Goal: Task Accomplishment & Management: Complete application form

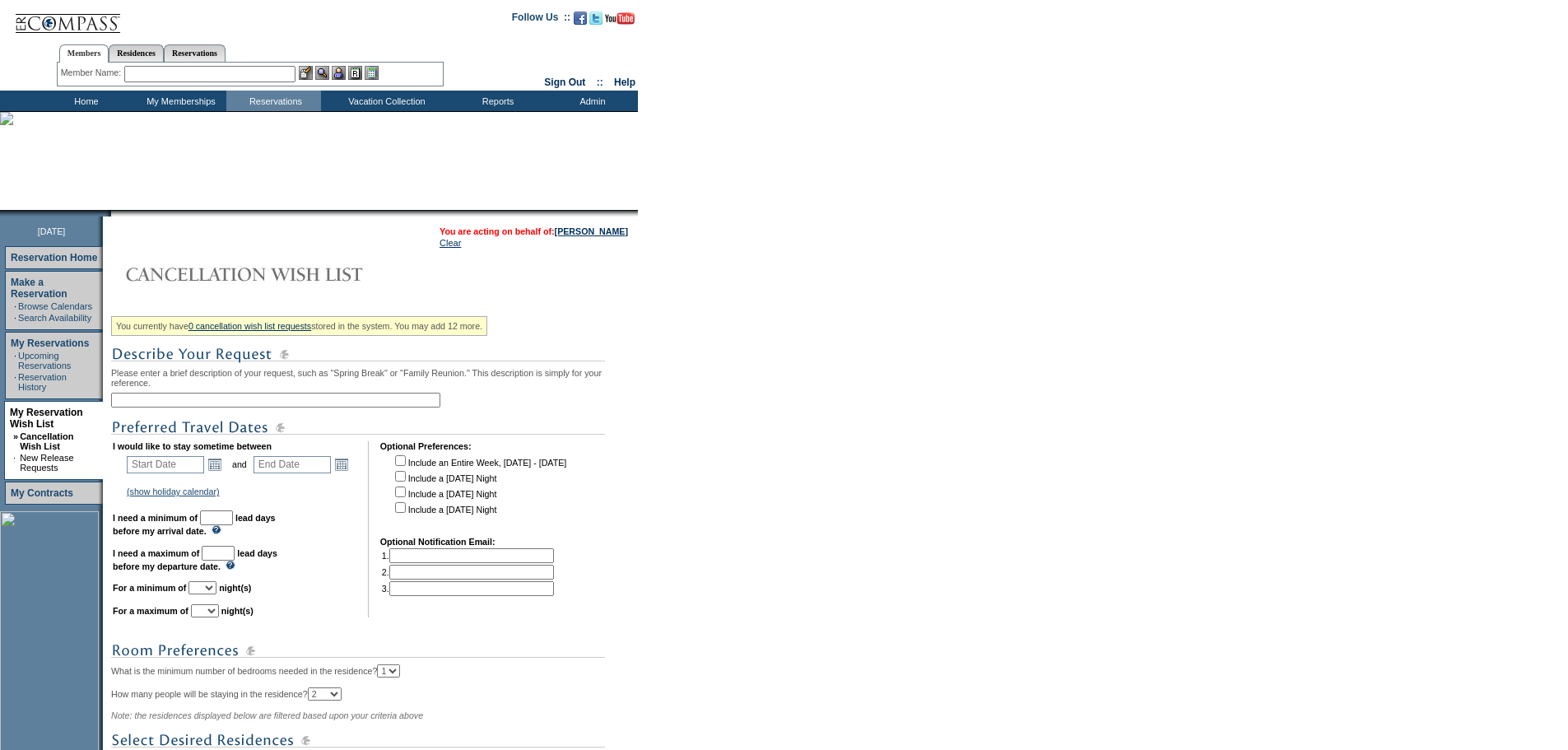
drag, startPoint x: 0, startPoint y: 0, endPoint x: 229, endPoint y: 412, distance: 471.4
click at [229, 408] on input "text" at bounding box center [275, 400] width 330 height 15
type input "NYC [DATE]"
click at [218, 473] on link "Open the calendar popup." at bounding box center [215, 464] width 18 height 18
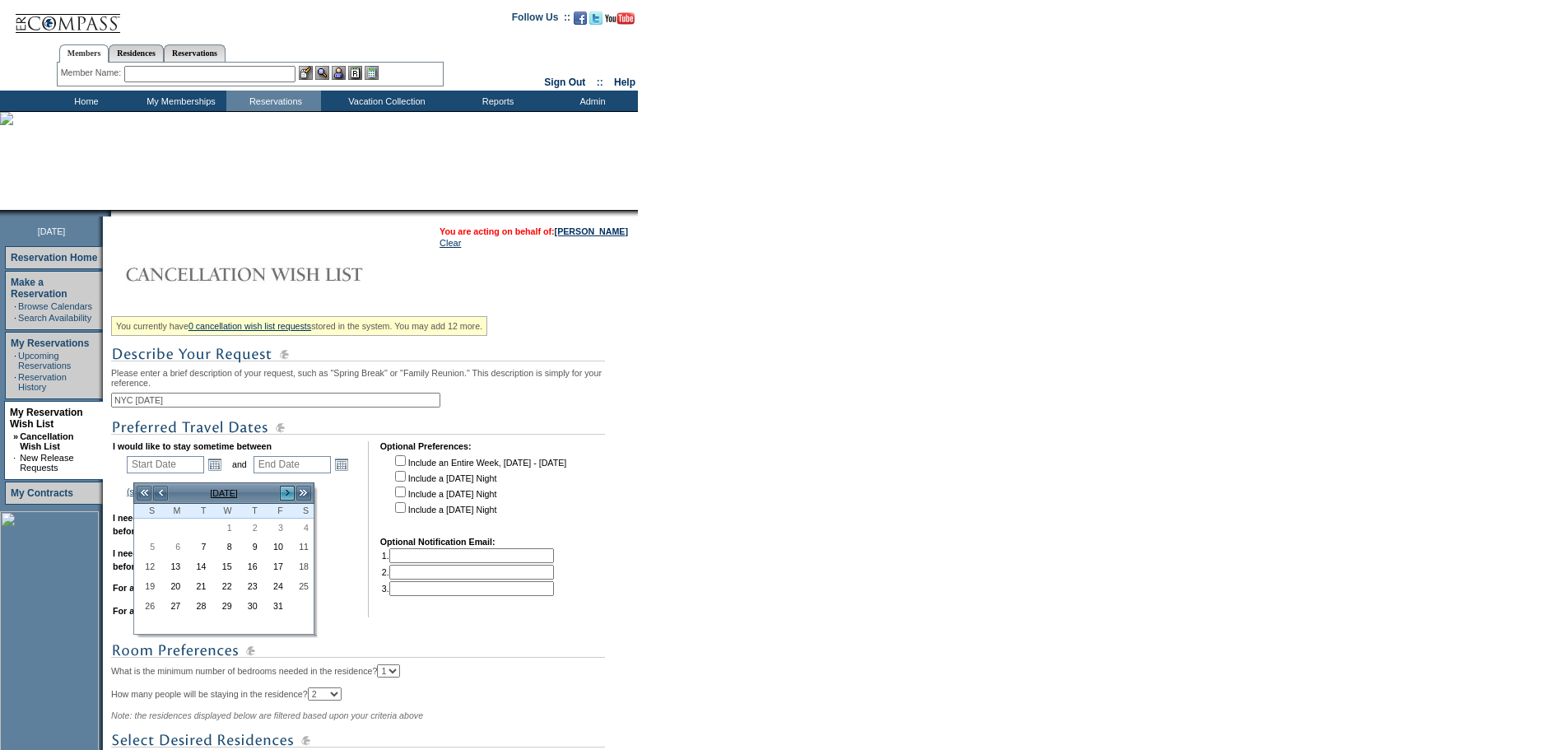
click at [283, 493] on link ">" at bounding box center [287, 493] width 16 height 16
click at [230, 529] on link "3" at bounding box center [223, 528] width 24 height 18
type input "[DATE]"
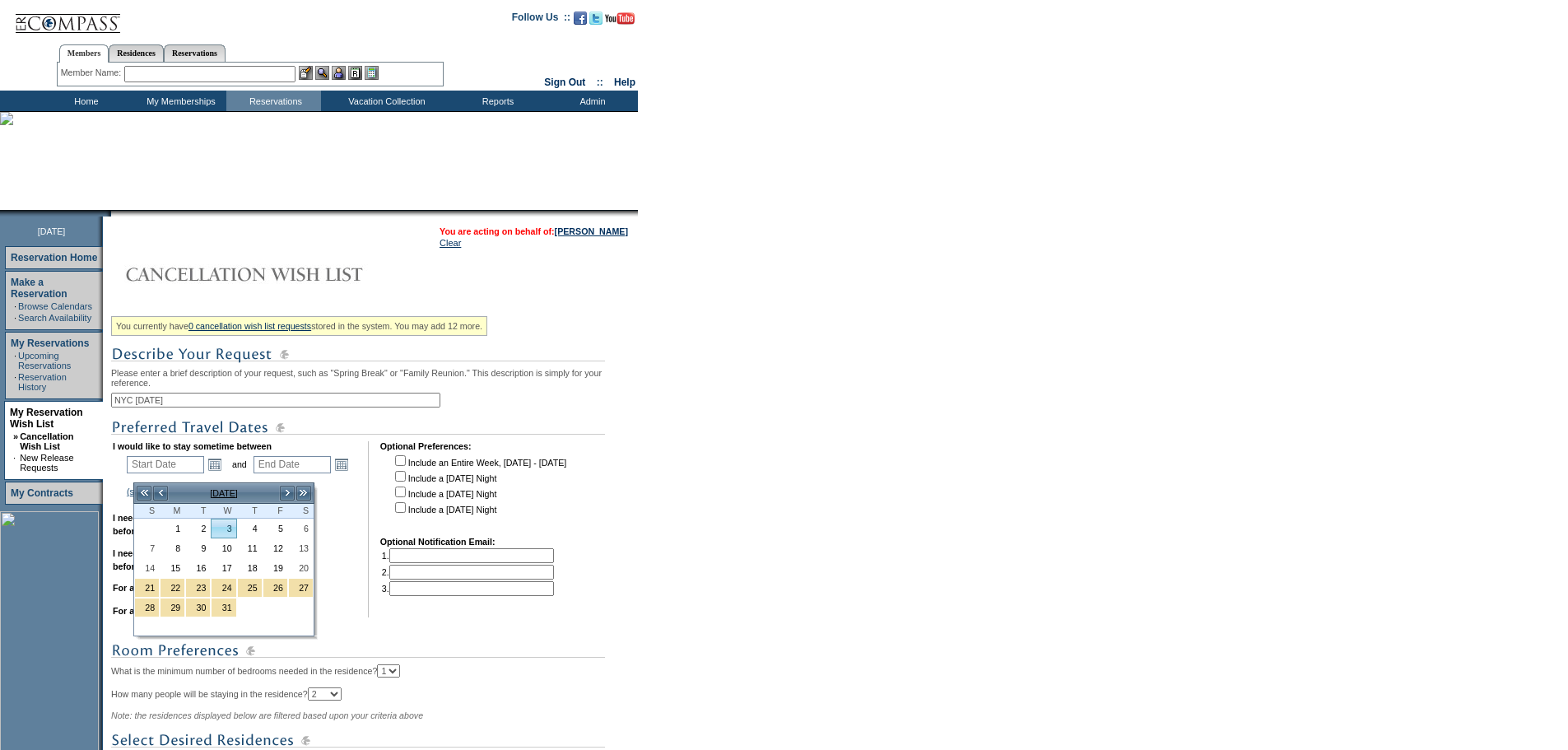
type input "[DATE]"
type input "62"
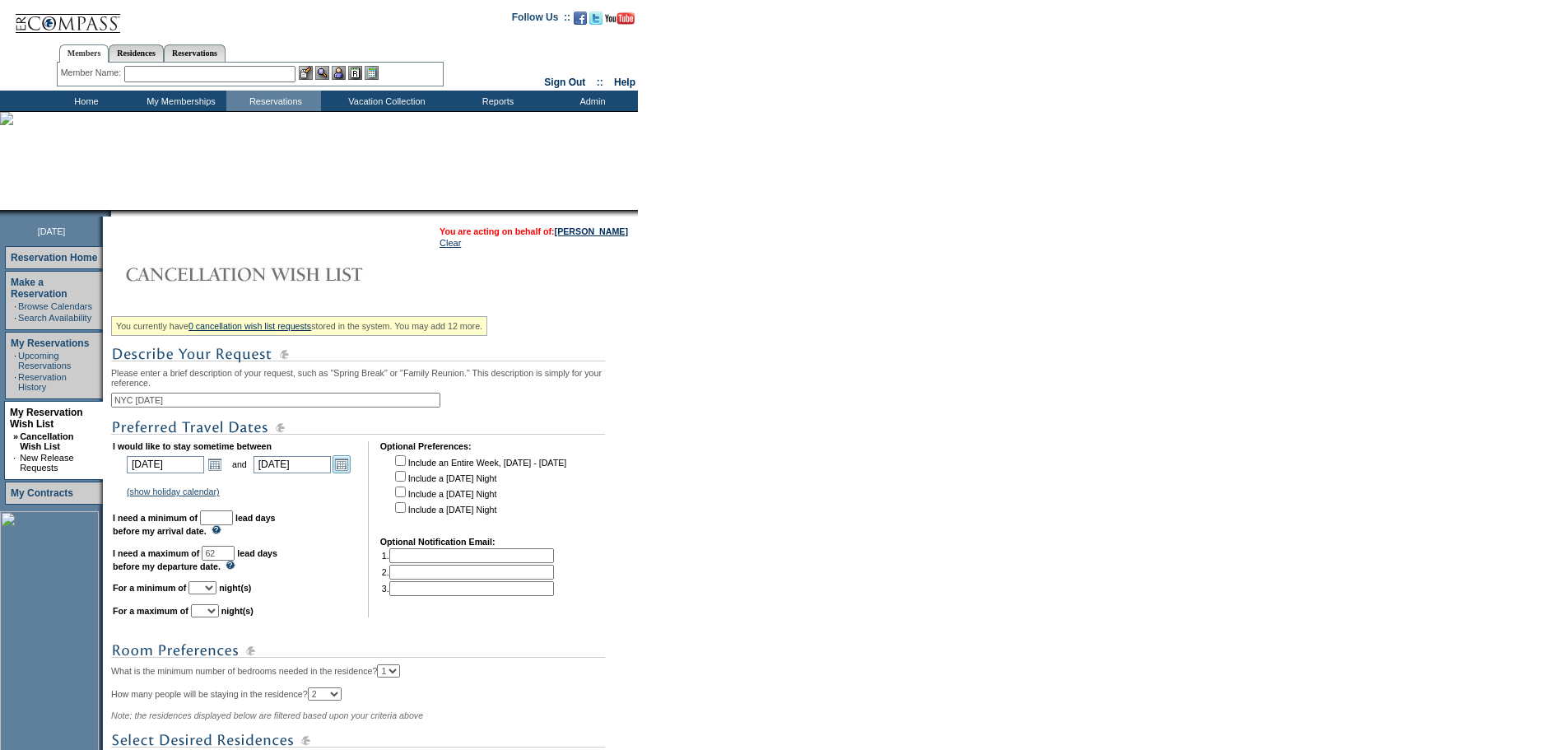
click at [350, 473] on link "Open the calendar popup." at bounding box center [341, 464] width 18 height 18
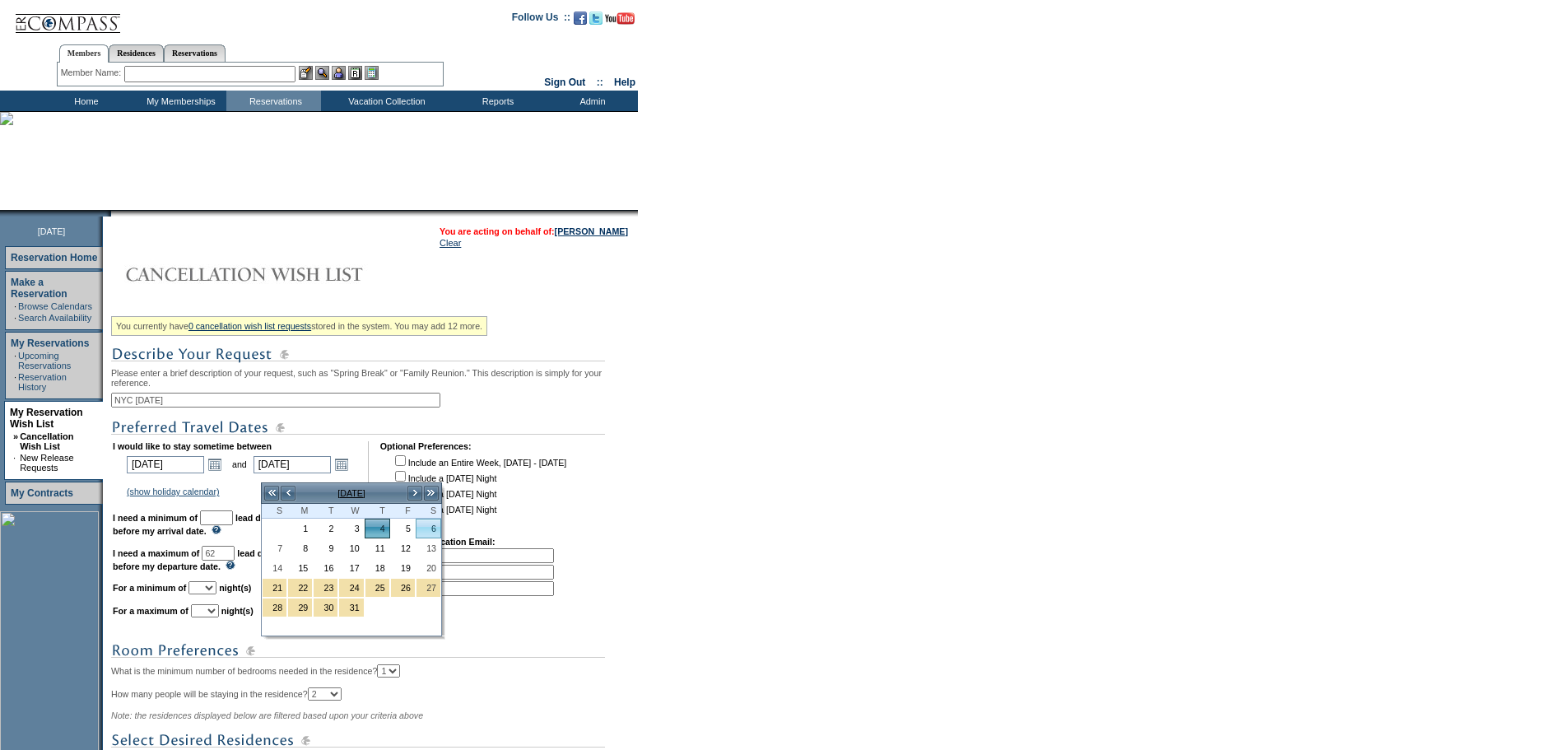
click at [433, 528] on link "6" at bounding box center [429, 528] width 24 height 18
type input "[DATE]"
type input "64"
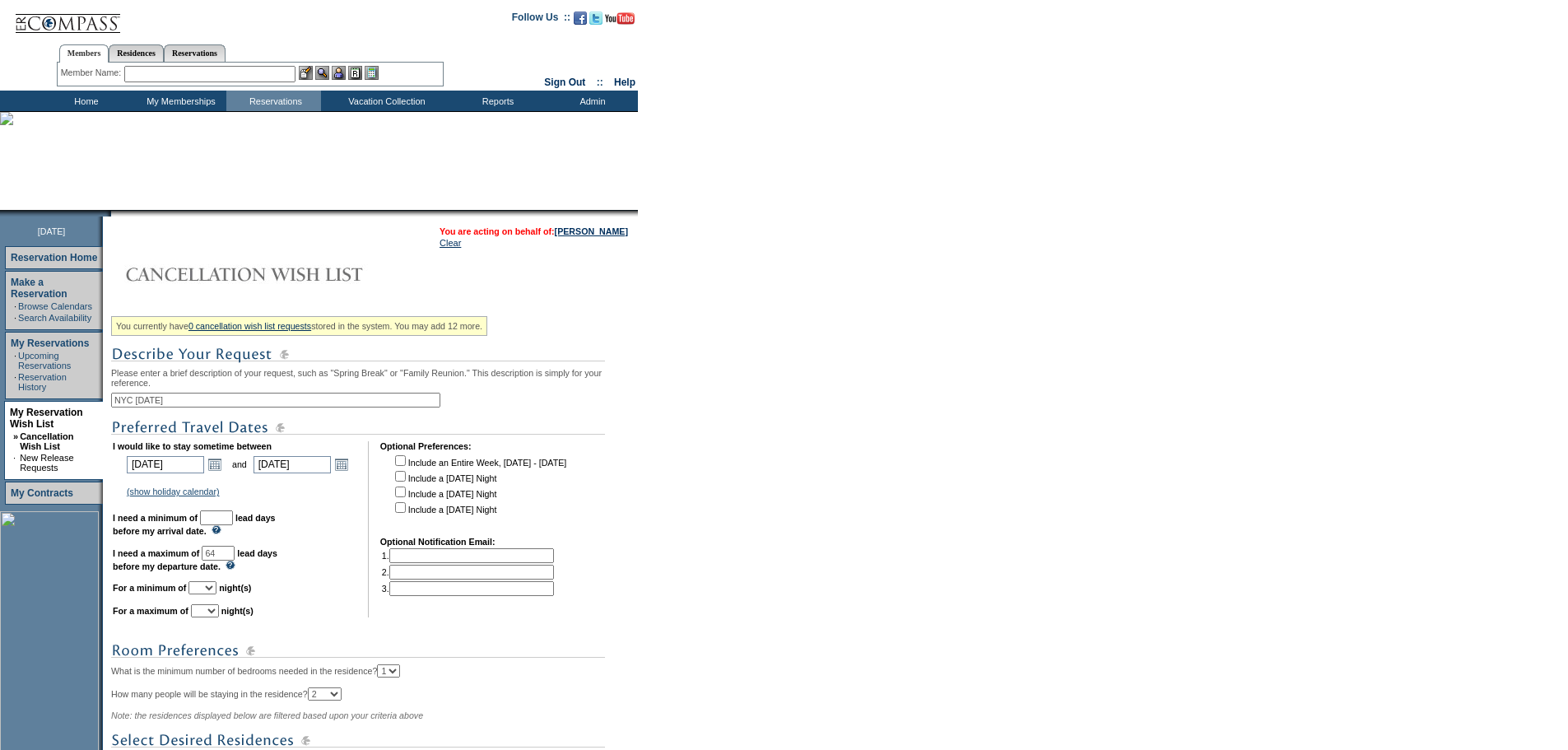
click at [233, 524] on input "text" at bounding box center [216, 518] width 33 height 15
type input "30"
click at [216, 595] on select "1 2 3 4 5 6 7 8 9 10 11 12 13 14" at bounding box center [202, 587] width 28 height 14
select select "2"
click at [209, 595] on select "1 2 3 4 5 6 7 8 9 10 11 12 13 14" at bounding box center [202, 587] width 28 height 14
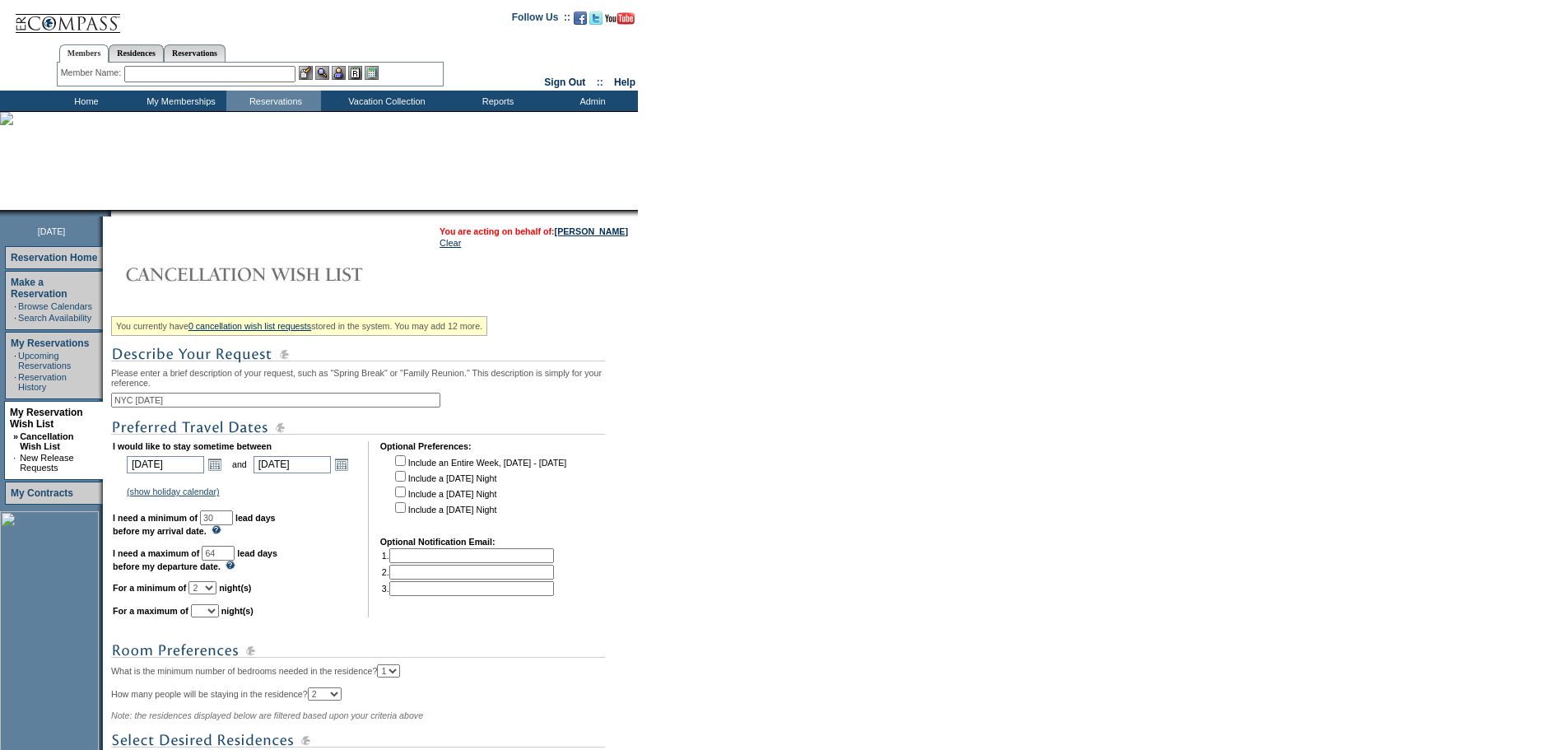
click at [219, 617] on select "1 2 3 4 5 6 7 8 9 10 11 12 13 14" at bounding box center [204, 610] width 28 height 14
select select "3"
click at [212, 617] on select "1 2 3 4 5 6 7 8 9 10 11 12 13 14" at bounding box center [204, 610] width 28 height 14
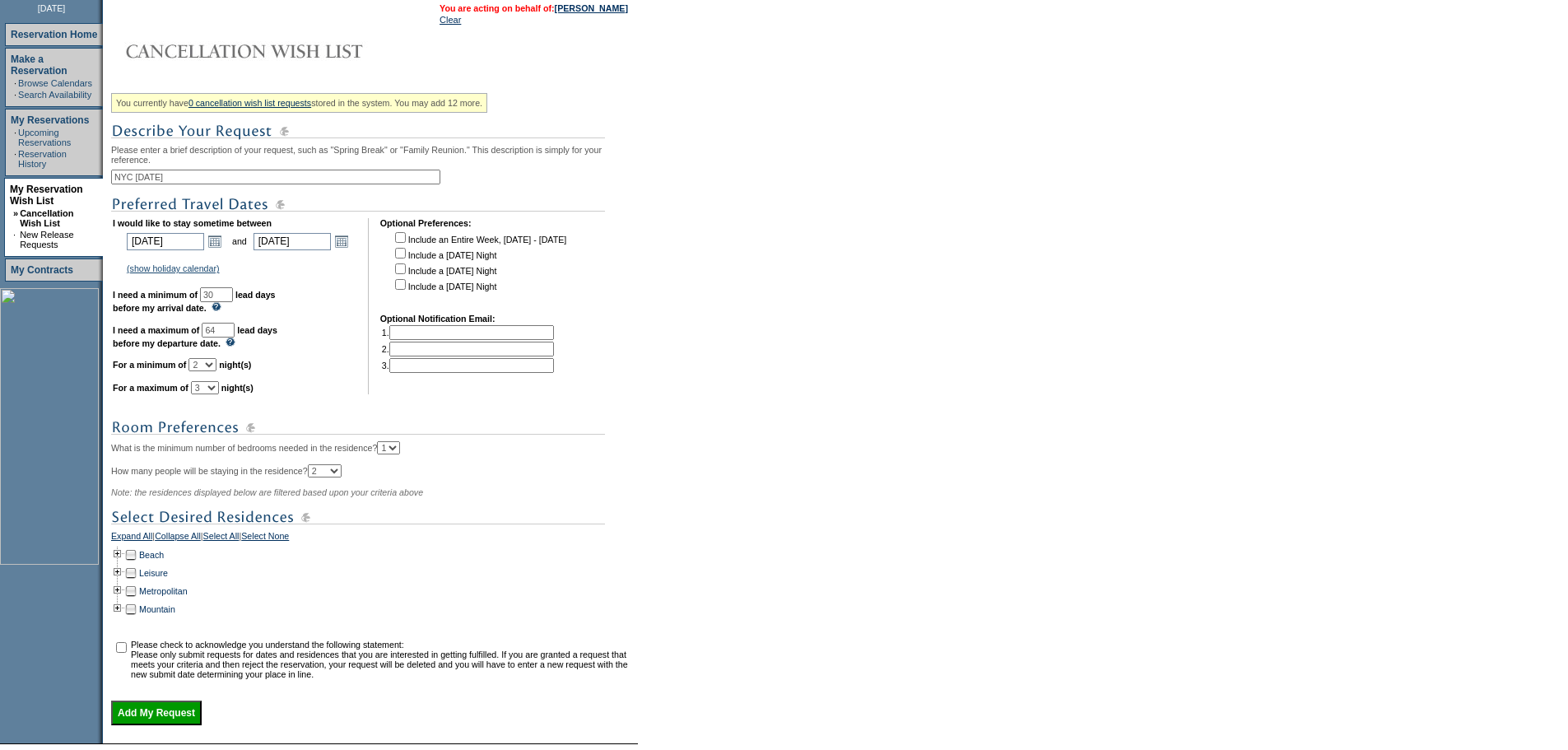
scroll to position [247, 0]
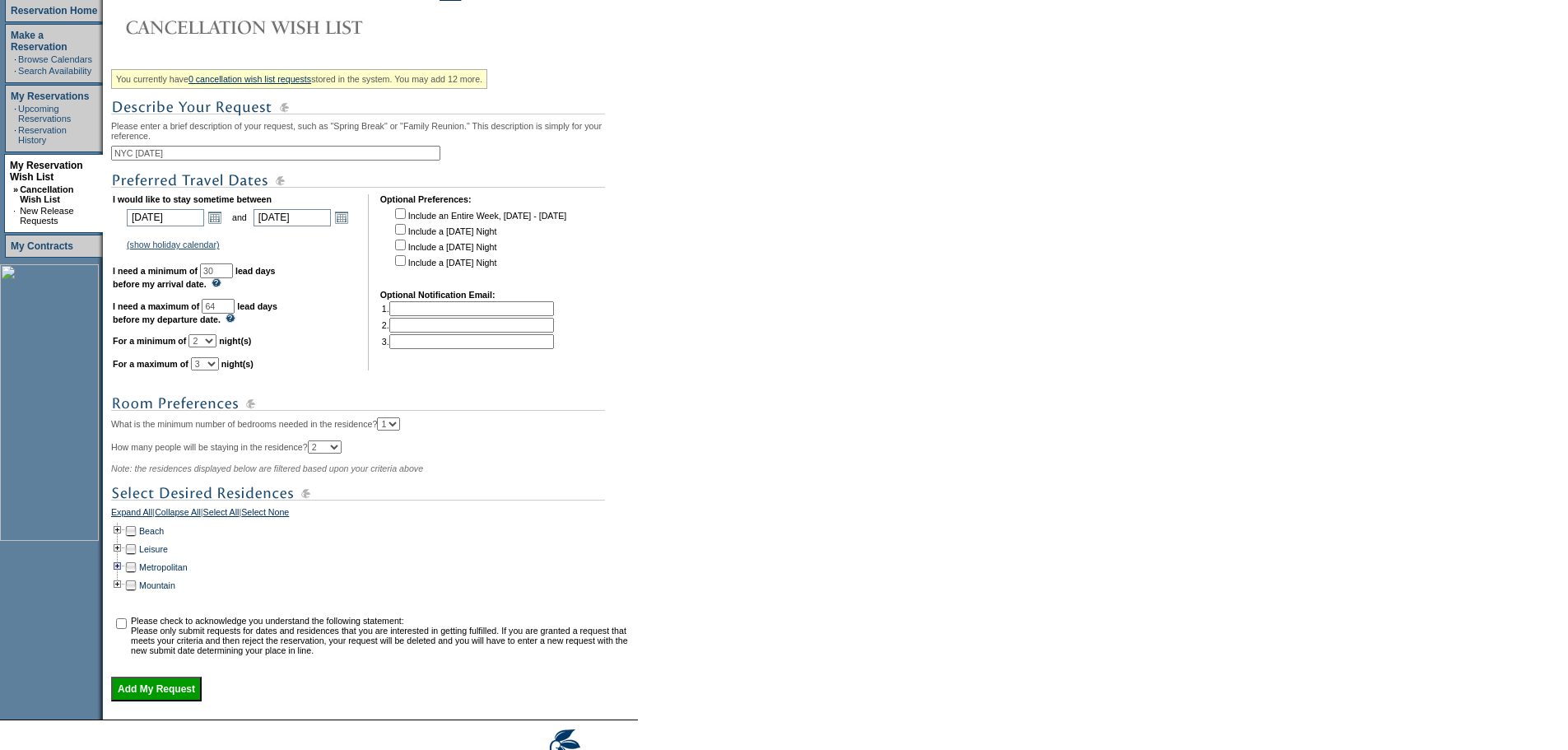
click at [123, 577] on td at bounding box center [117, 567] width 14 height 18
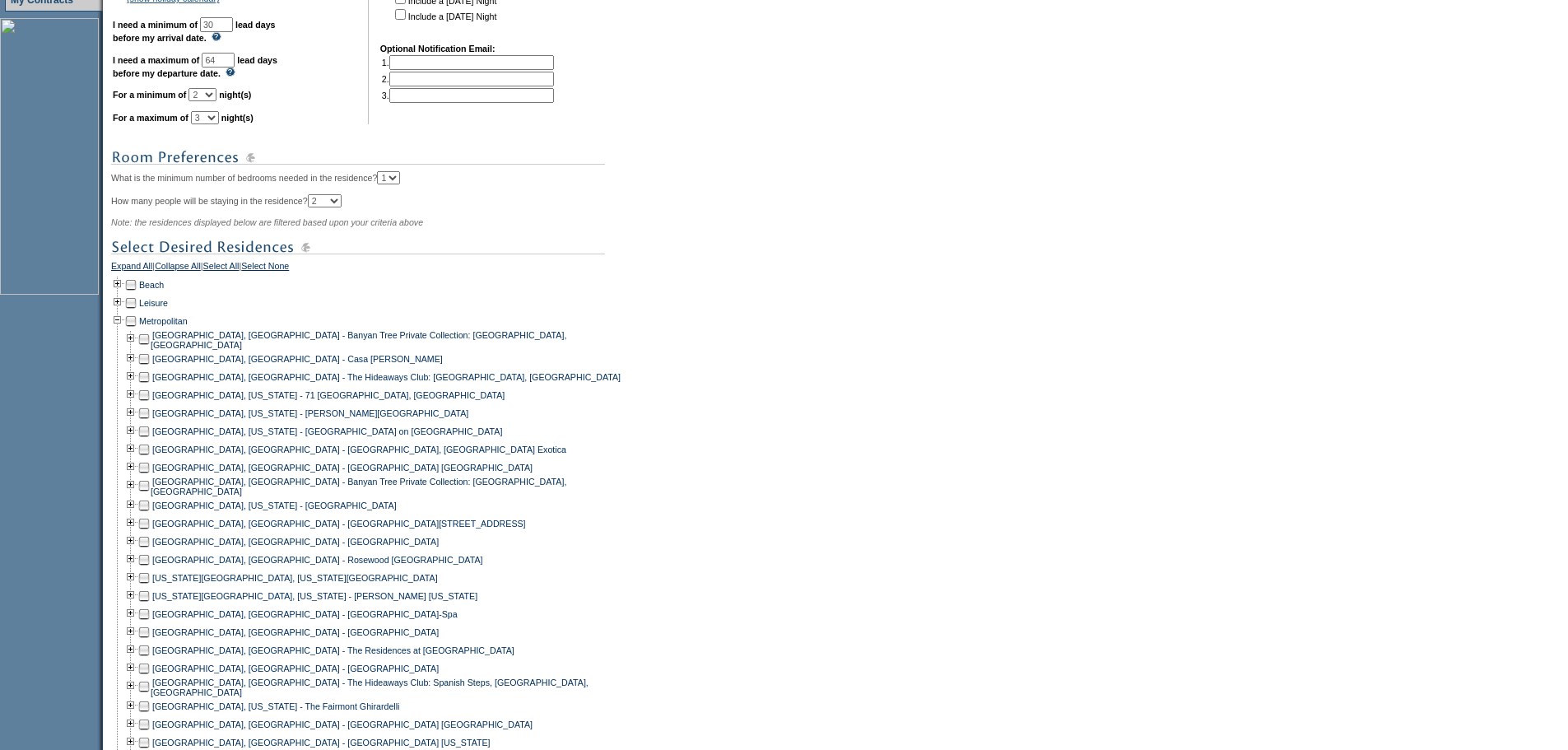
scroll to position [494, 0]
click at [149, 587] on td at bounding box center [143, 577] width 14 height 18
click at [147, 604] on td at bounding box center [143, 596] width 14 height 18
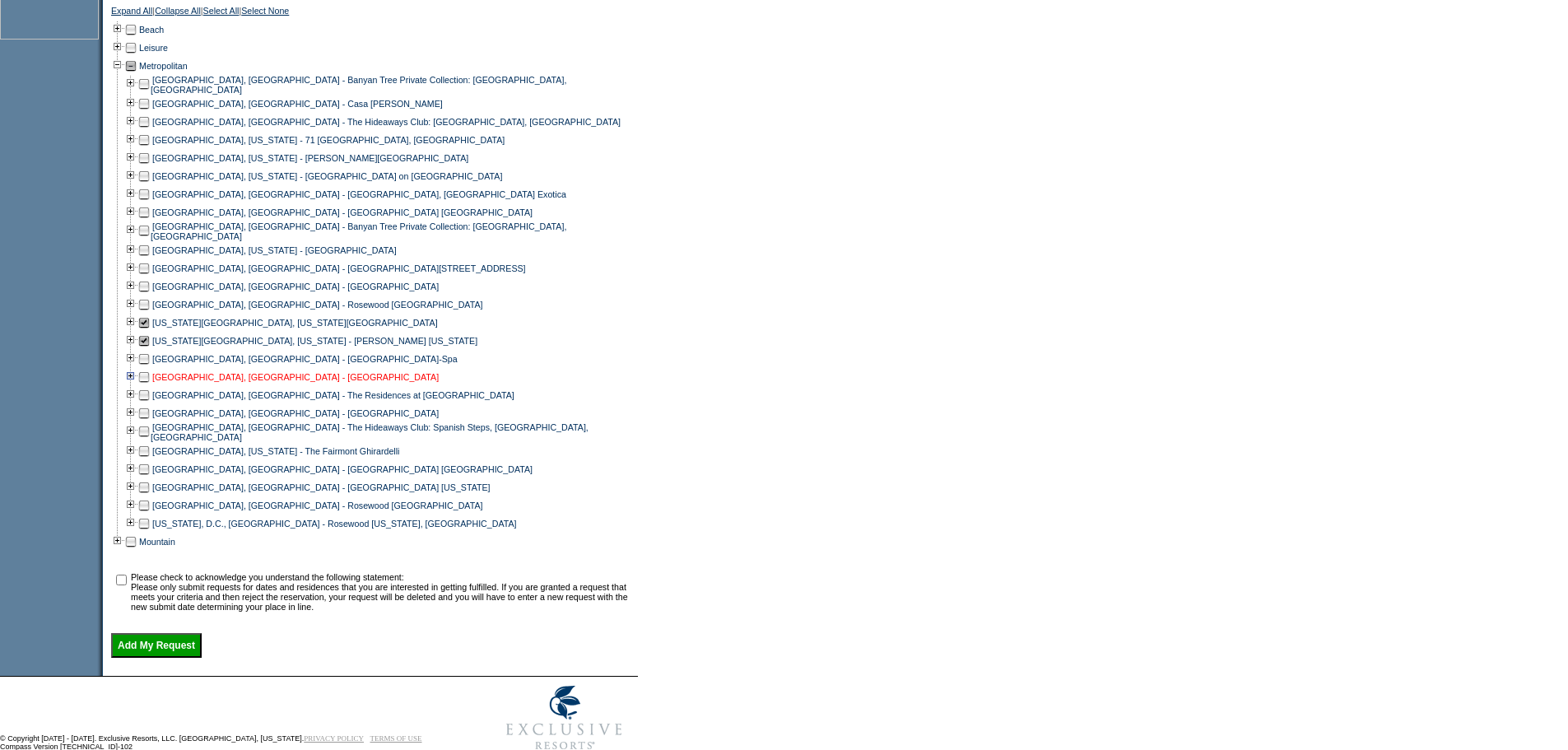
scroll to position [808, 0]
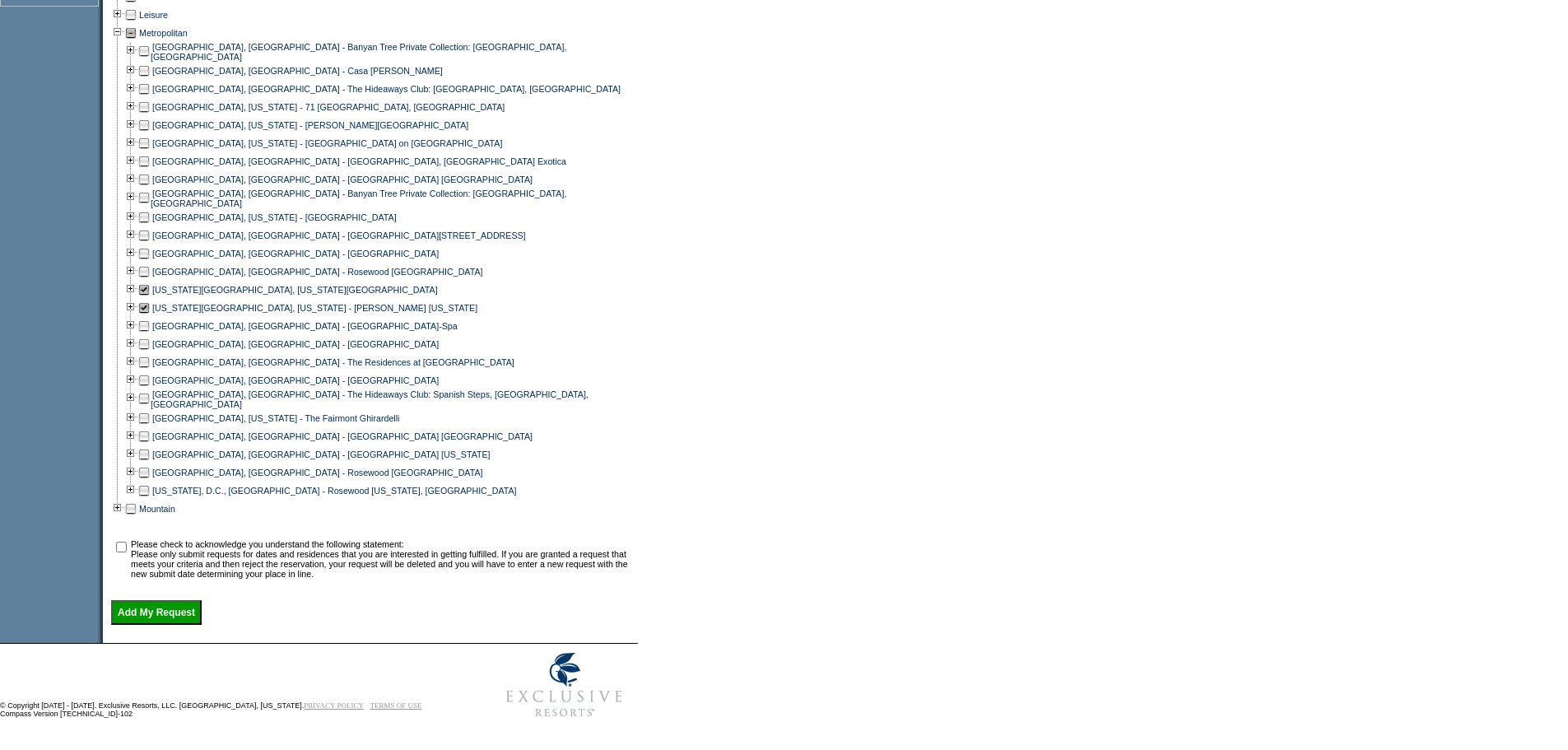
click at [127, 542] on input "checkbox" at bounding box center [122, 548] width 11 height 11
checkbox input "true"
click at [175, 609] on input "Add My Request" at bounding box center [156, 612] width 91 height 25
